Goal: Check status

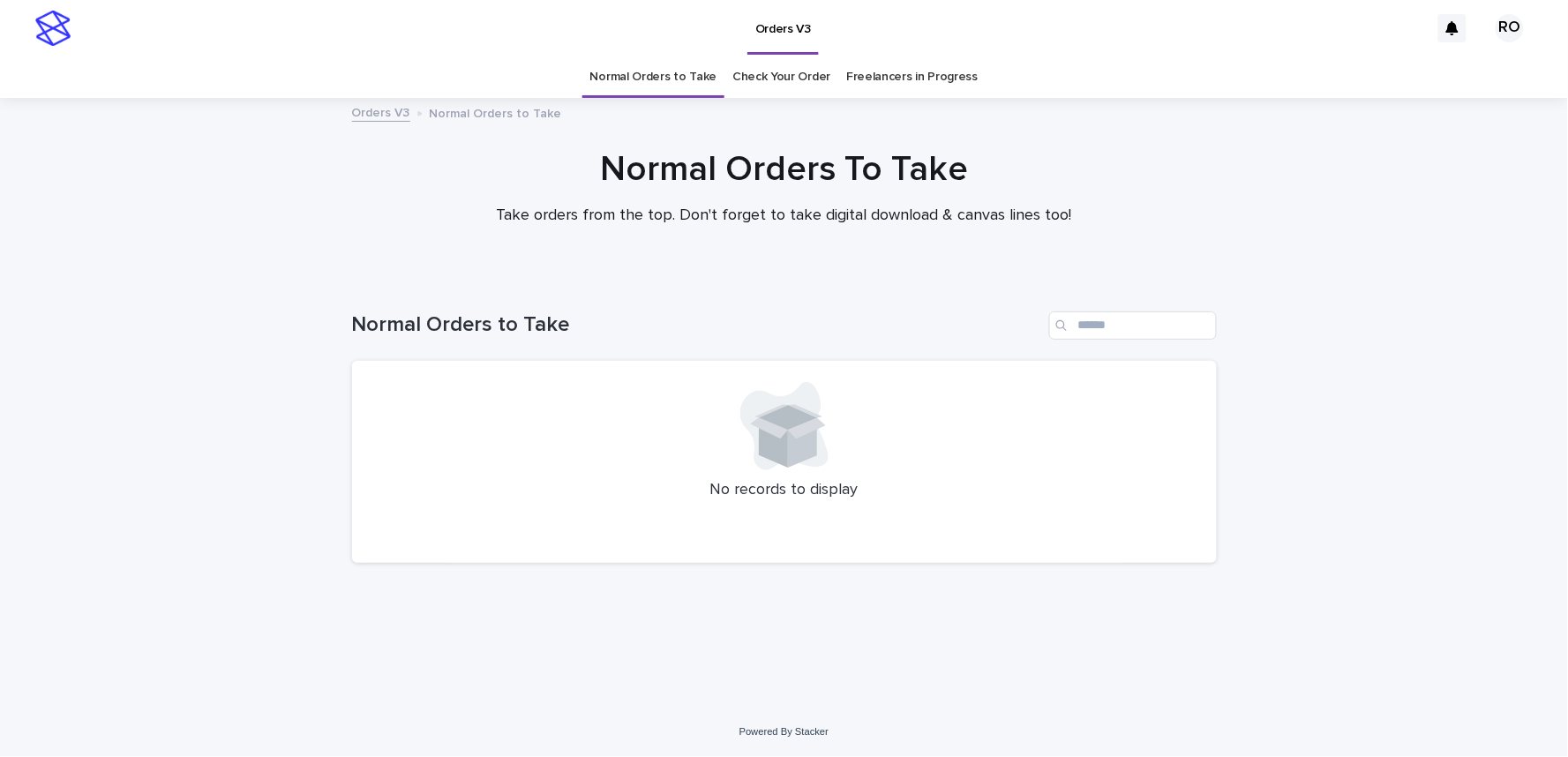
click at [785, 74] on link "Check Your Order" at bounding box center [782, 77] width 98 height 42
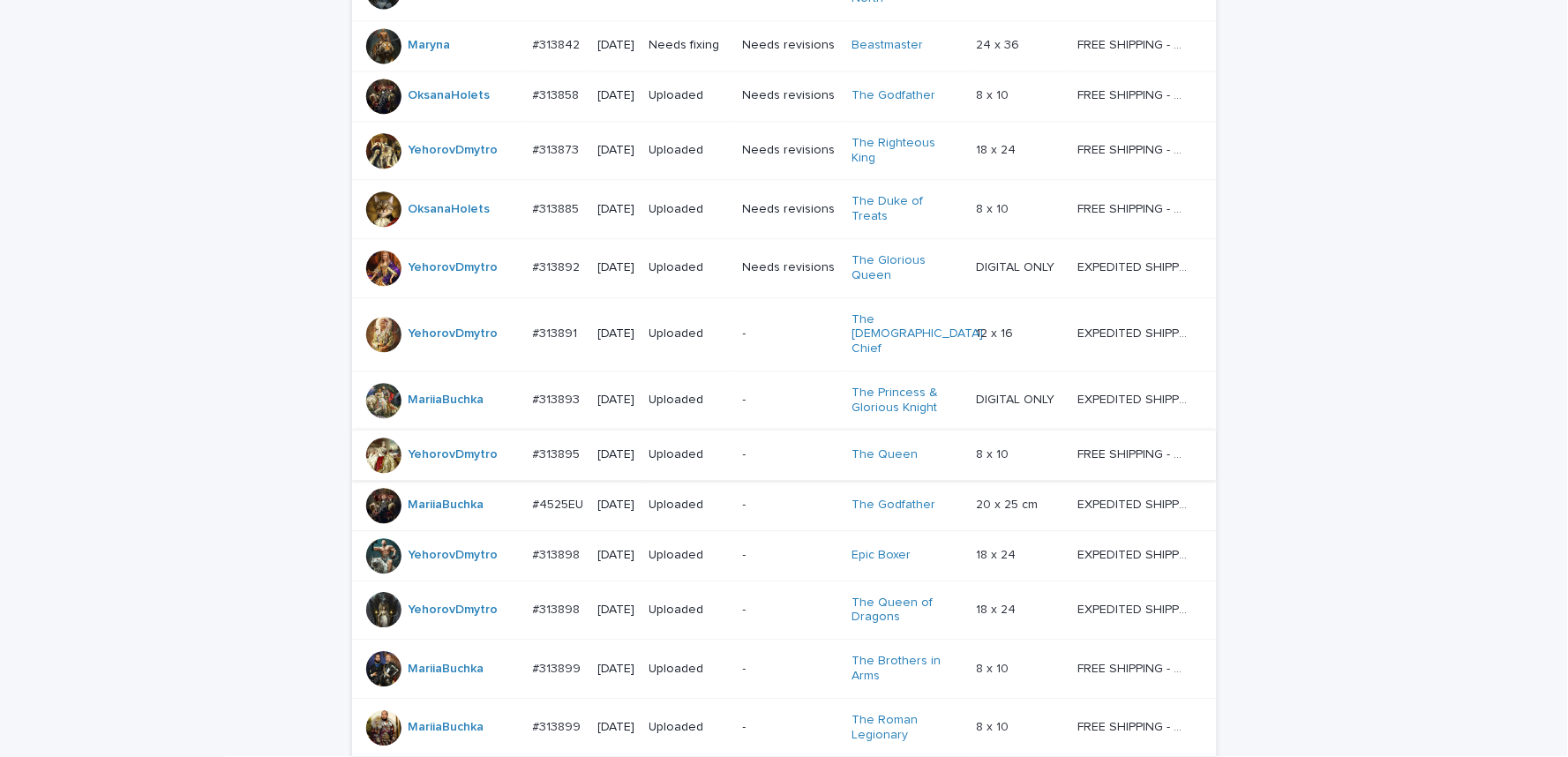
scroll to position [1590, 0]
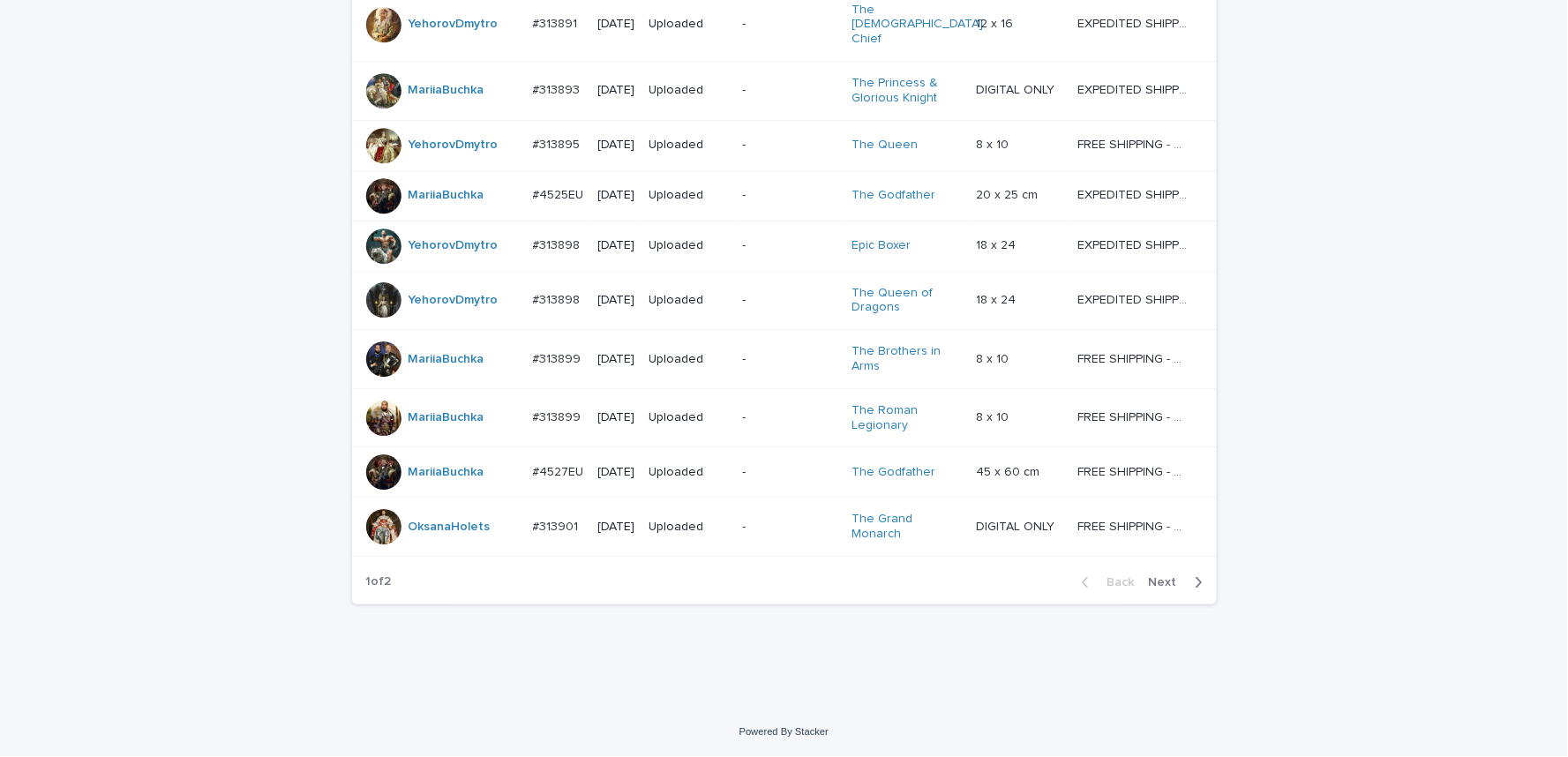
click at [1158, 587] on span "Next" at bounding box center [1168, 582] width 39 height 12
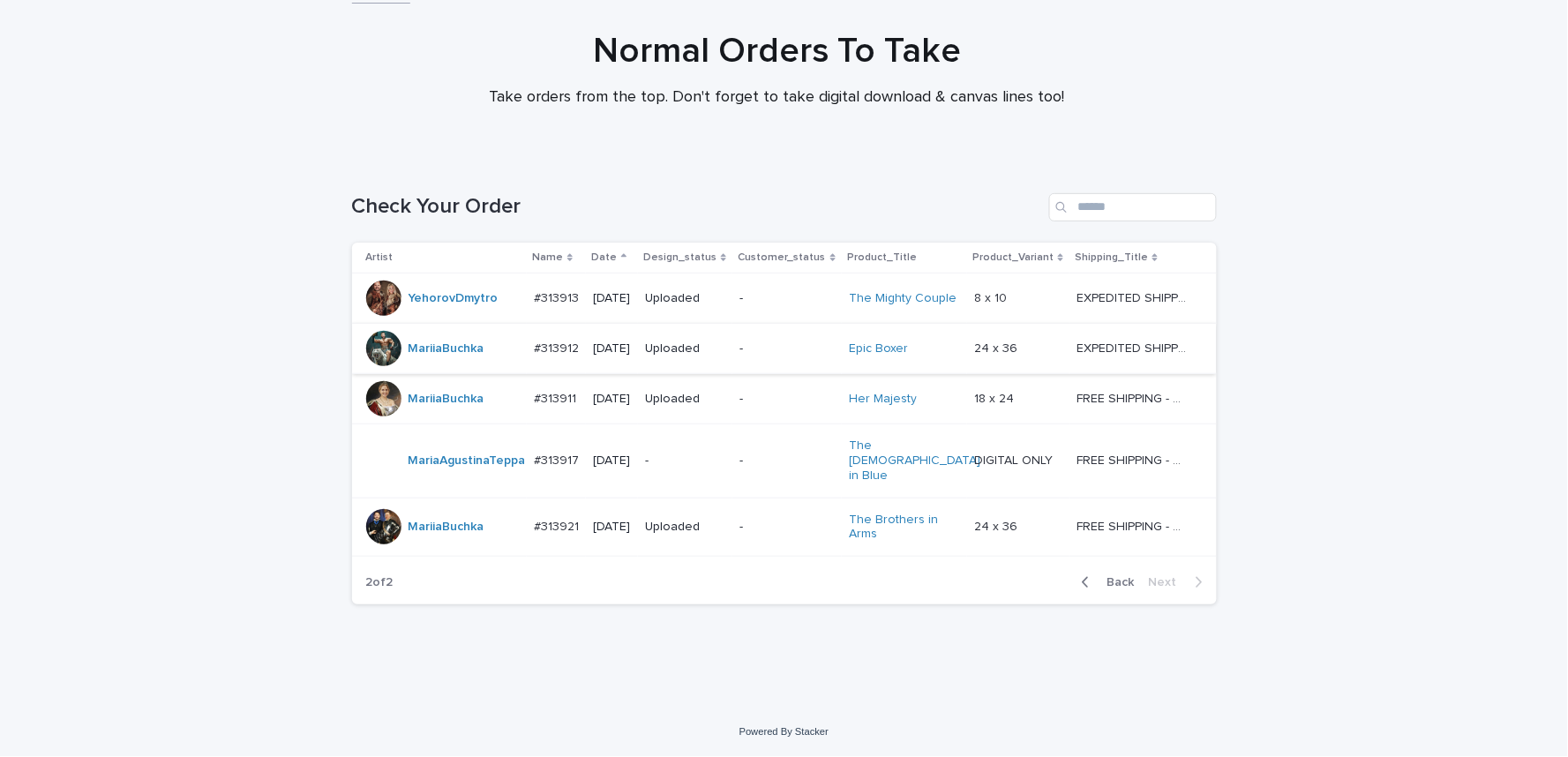
scroll to position [128, 0]
click at [1112, 586] on span "Back" at bounding box center [1115, 582] width 38 height 12
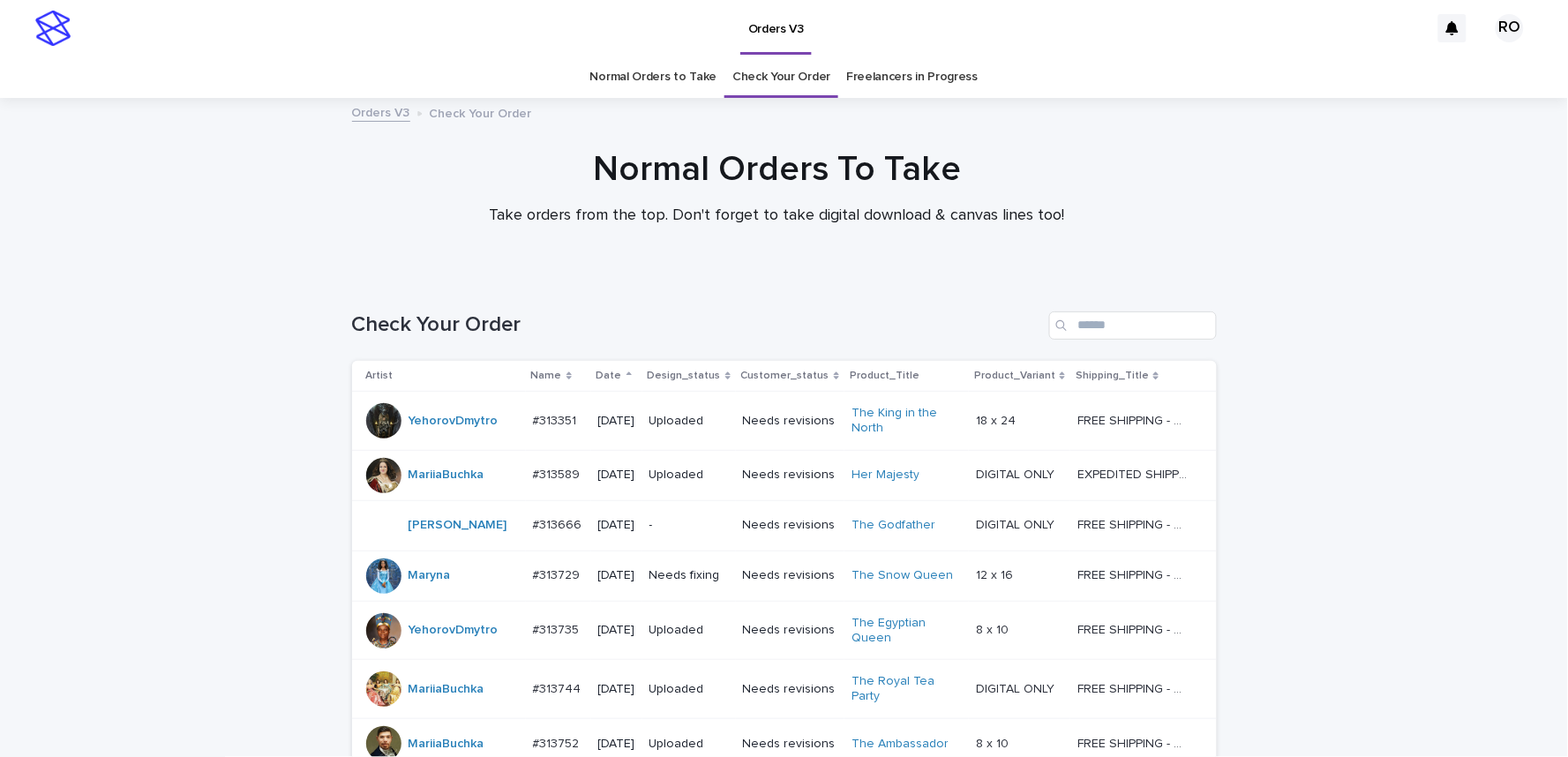
click at [912, 73] on link "Freelancers in Progress" at bounding box center [912, 77] width 131 height 42
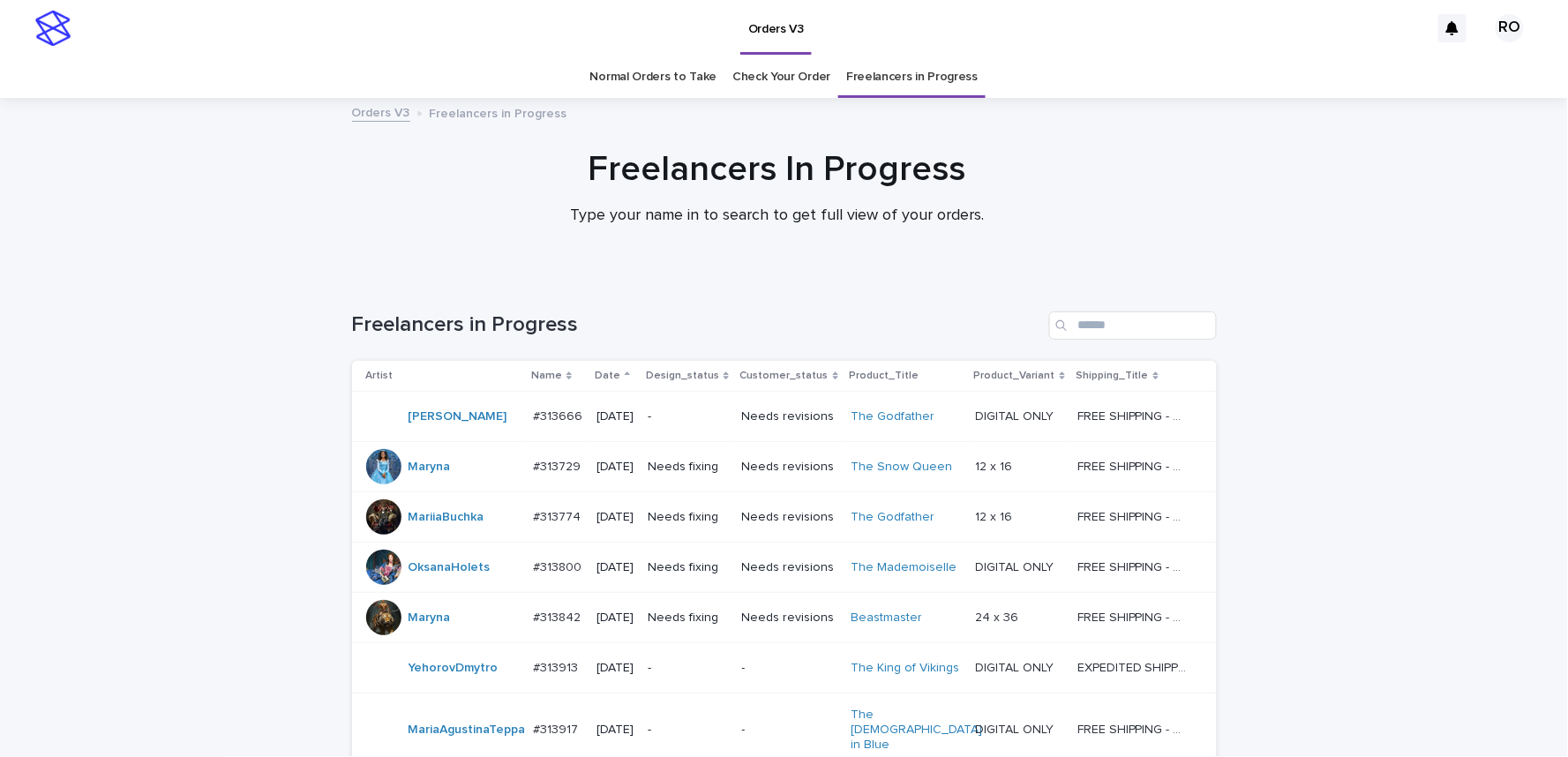
click at [762, 82] on link "Check Your Order" at bounding box center [782, 77] width 98 height 42
